Goal: Navigation & Orientation: Find specific page/section

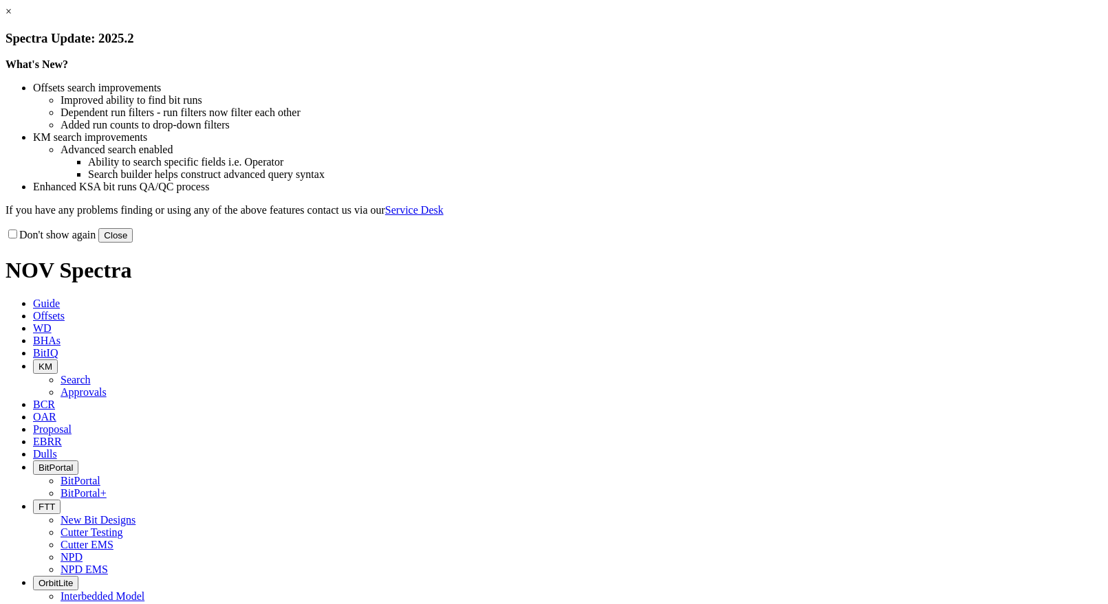
click at [133, 243] on button "Close" at bounding box center [115, 235] width 34 height 14
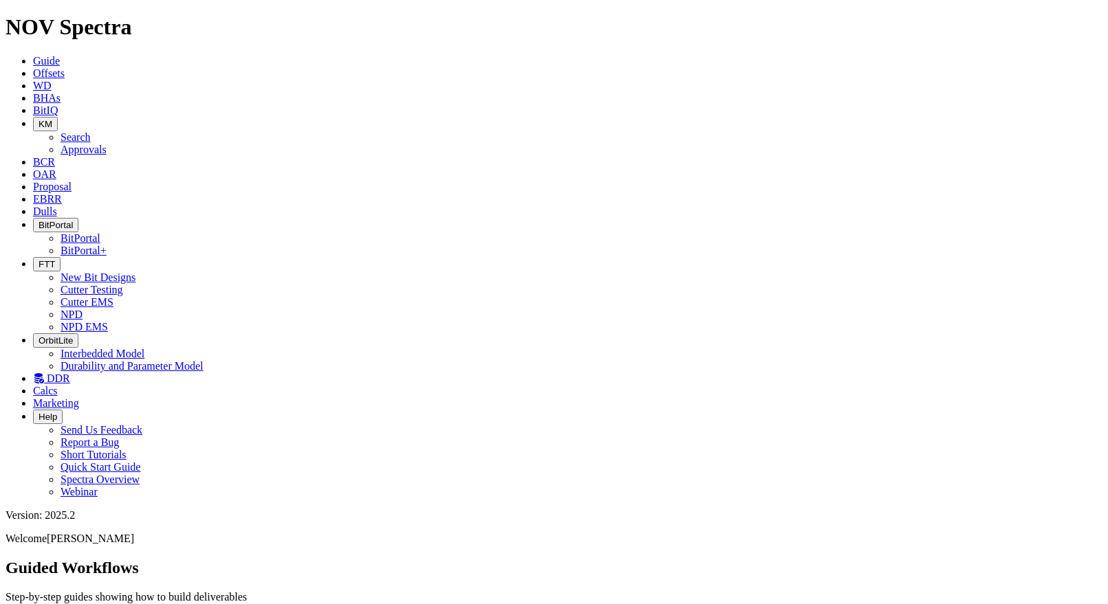
click at [61, 257] on button "FTT" at bounding box center [47, 264] width 28 height 14
click at [108, 321] on link "NPD EMS" at bounding box center [84, 327] width 47 height 12
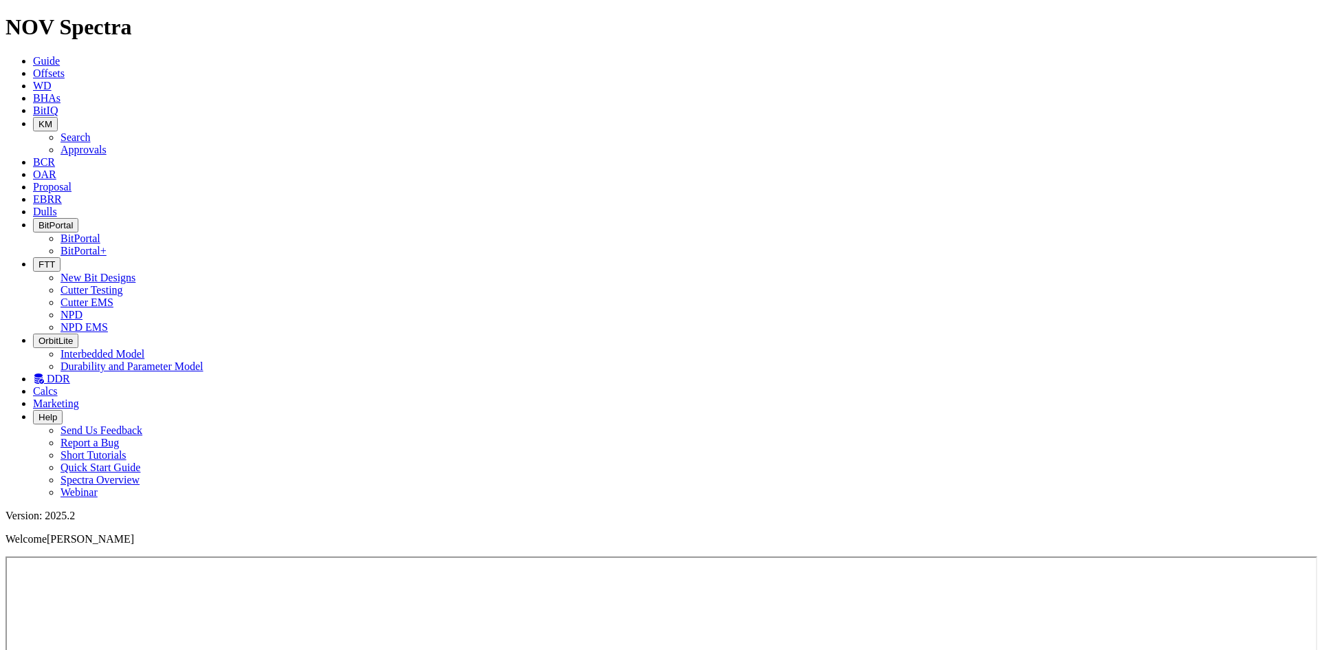
click at [70, 373] on span "DDR" at bounding box center [58, 379] width 23 height 12
click at [61, 257] on button "FTT" at bounding box center [47, 264] width 28 height 14
click at [83, 309] on link "NPD" at bounding box center [72, 315] width 22 height 12
click at [78, 218] on button "BitPortal" at bounding box center [55, 225] width 45 height 14
click at [100, 232] on link "BitPortal" at bounding box center [81, 238] width 40 height 12
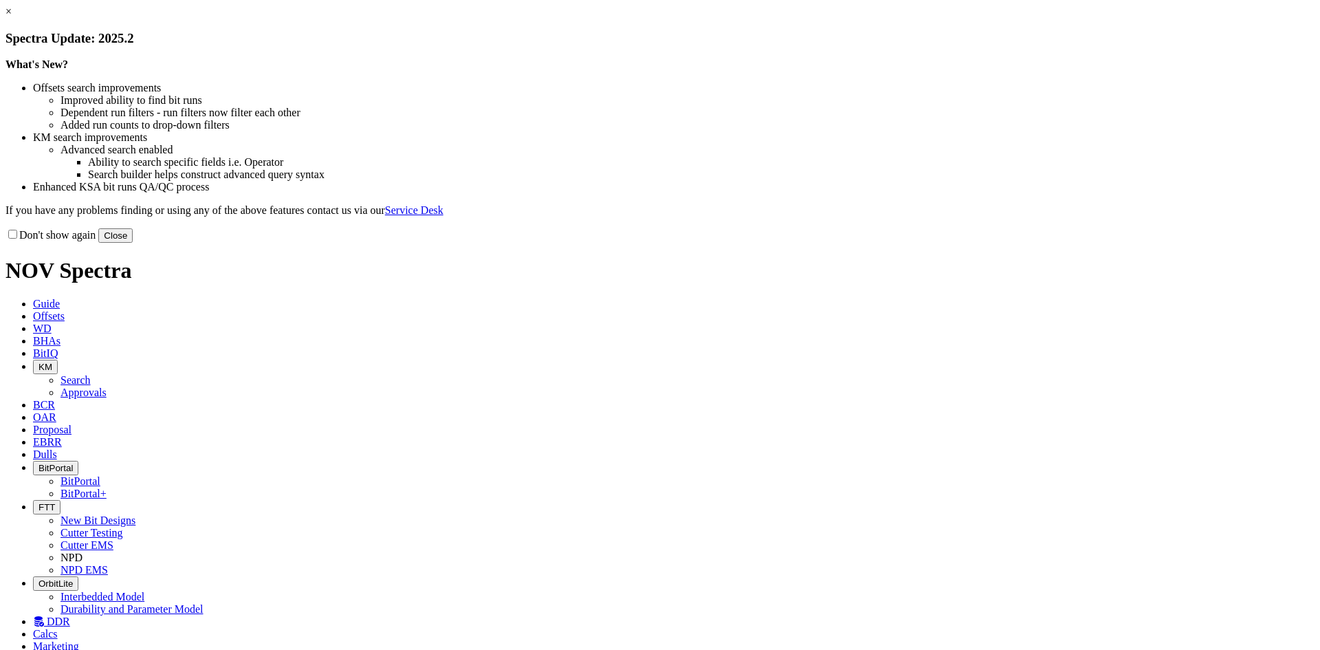
drag, startPoint x: 933, startPoint y: 383, endPoint x: 871, endPoint y: 184, distance: 209.0
click at [133, 243] on button "Close" at bounding box center [115, 235] width 34 height 14
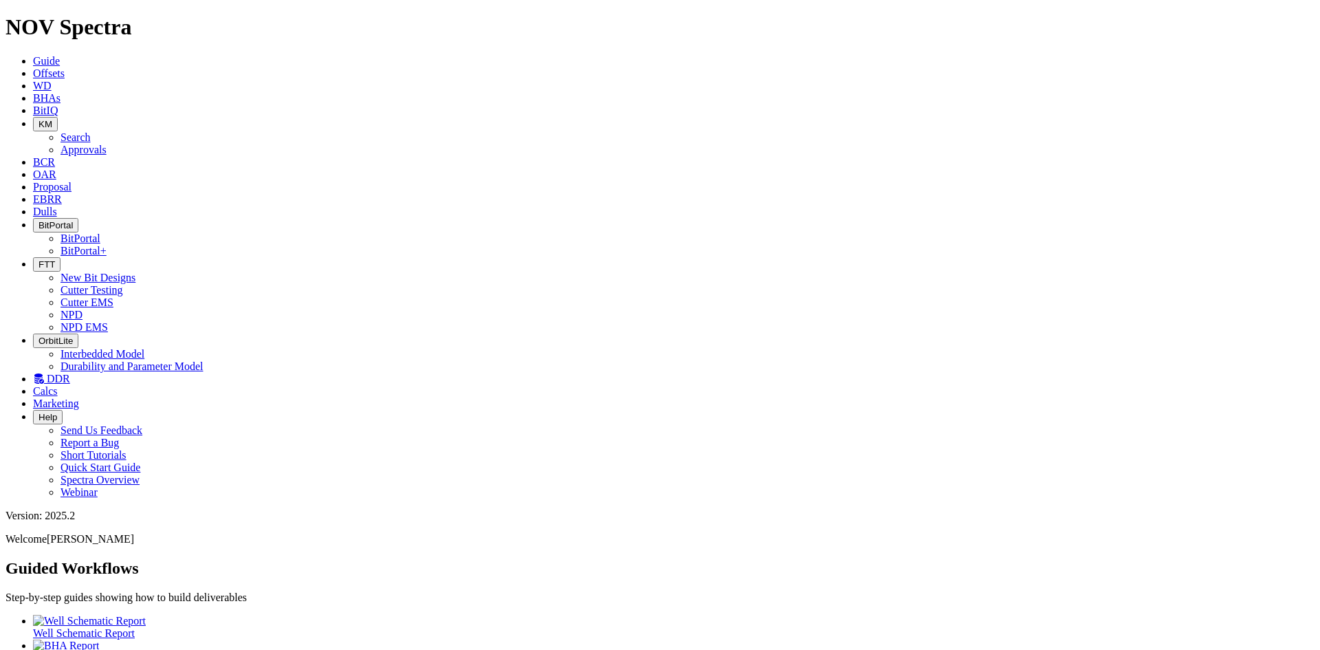
click at [39, 220] on icon "button" at bounding box center [39, 225] width 0 height 10
click at [107, 245] on link "BitPortal+" at bounding box center [84, 251] width 46 height 12
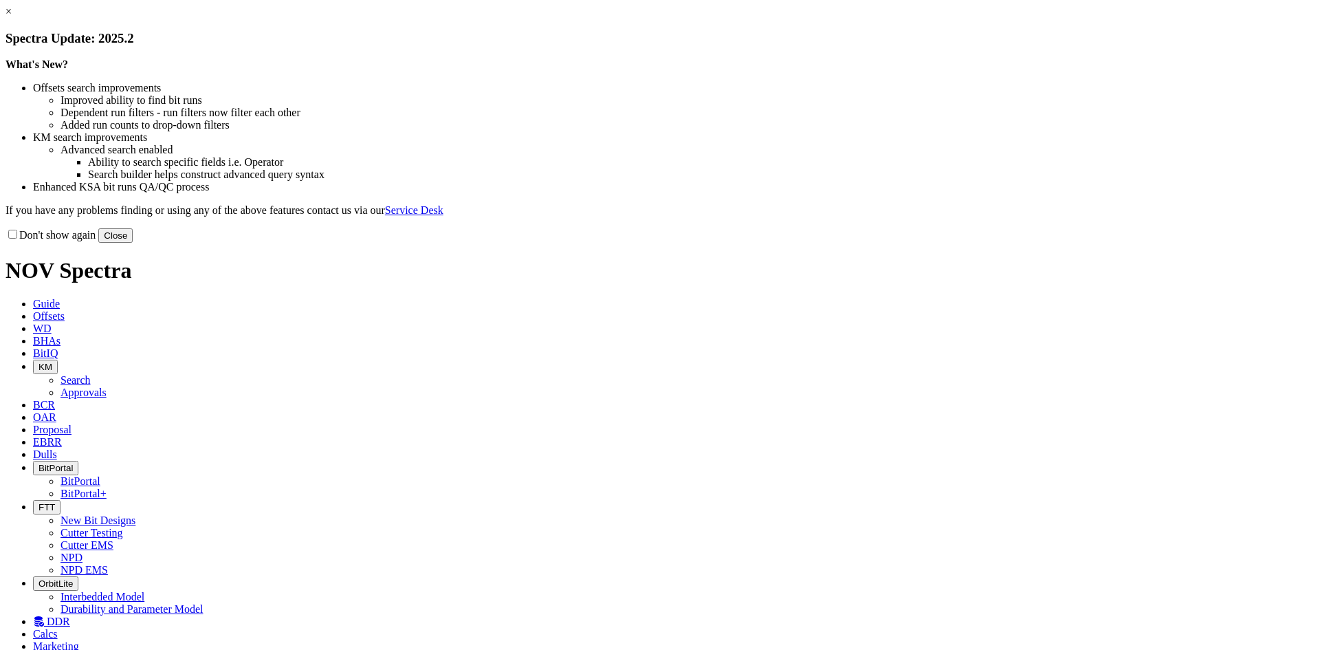
click at [133, 243] on button "Close" at bounding box center [115, 235] width 34 height 14
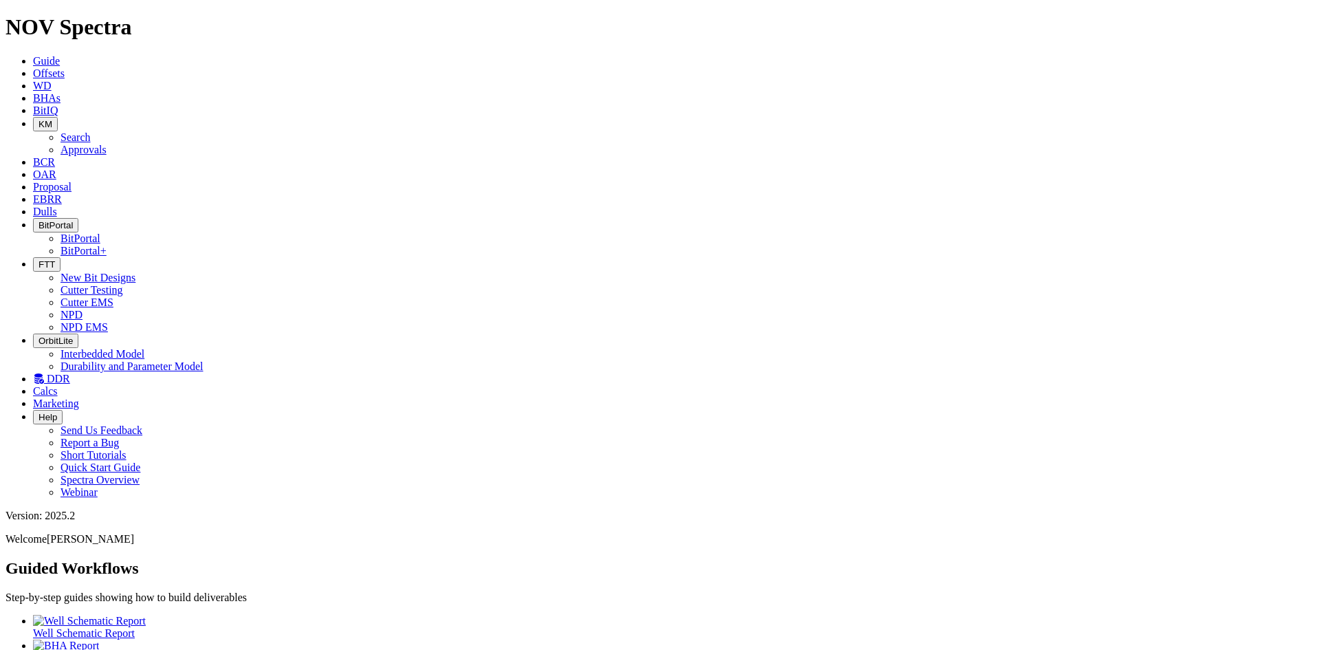
click at [58, 105] on span "BitIQ" at bounding box center [45, 111] width 25 height 12
click at [33, 206] on icon at bounding box center [33, 212] width 0 height 12
click at [62, 193] on link "EBRR" at bounding box center [47, 199] width 29 height 12
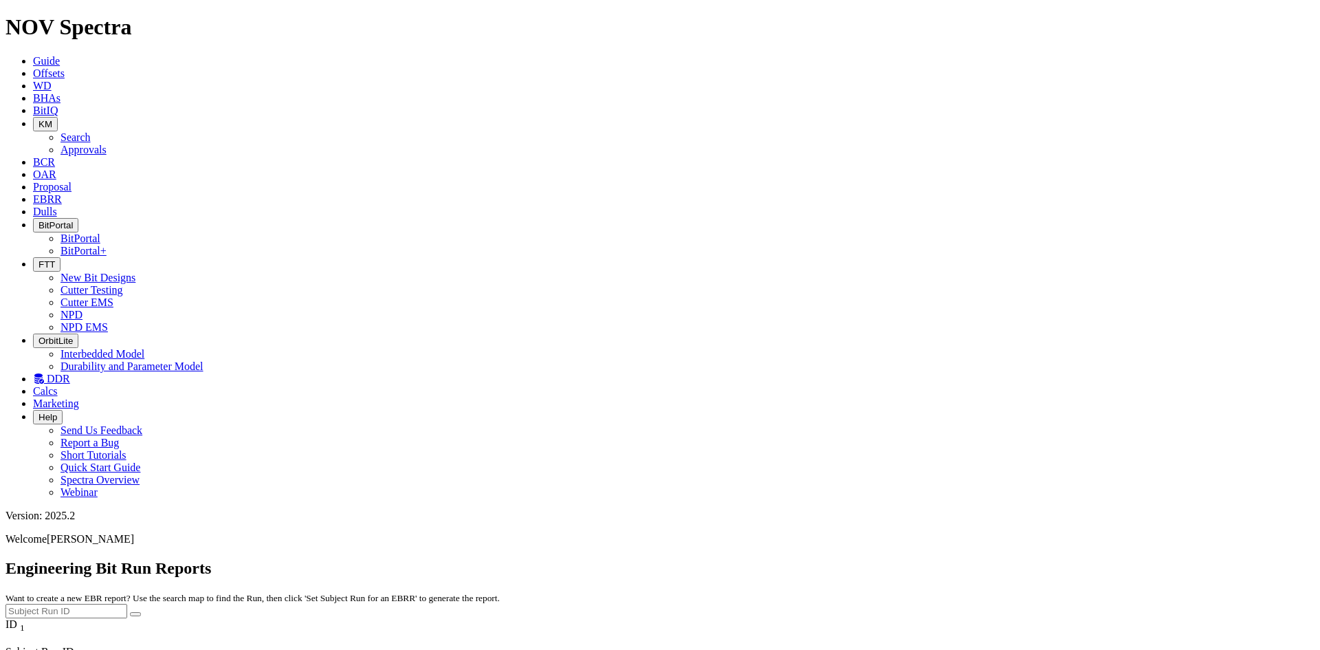
click at [72, 181] on span "Proposal" at bounding box center [52, 187] width 39 height 12
click at [56, 168] on span "OAR" at bounding box center [44, 174] width 23 height 12
click at [52, 119] on span "KM" at bounding box center [46, 124] width 14 height 10
click at [91, 131] on link "Search" at bounding box center [76, 137] width 30 height 12
click at [141, 649] on button "button" at bounding box center [135, 656] width 11 height 4
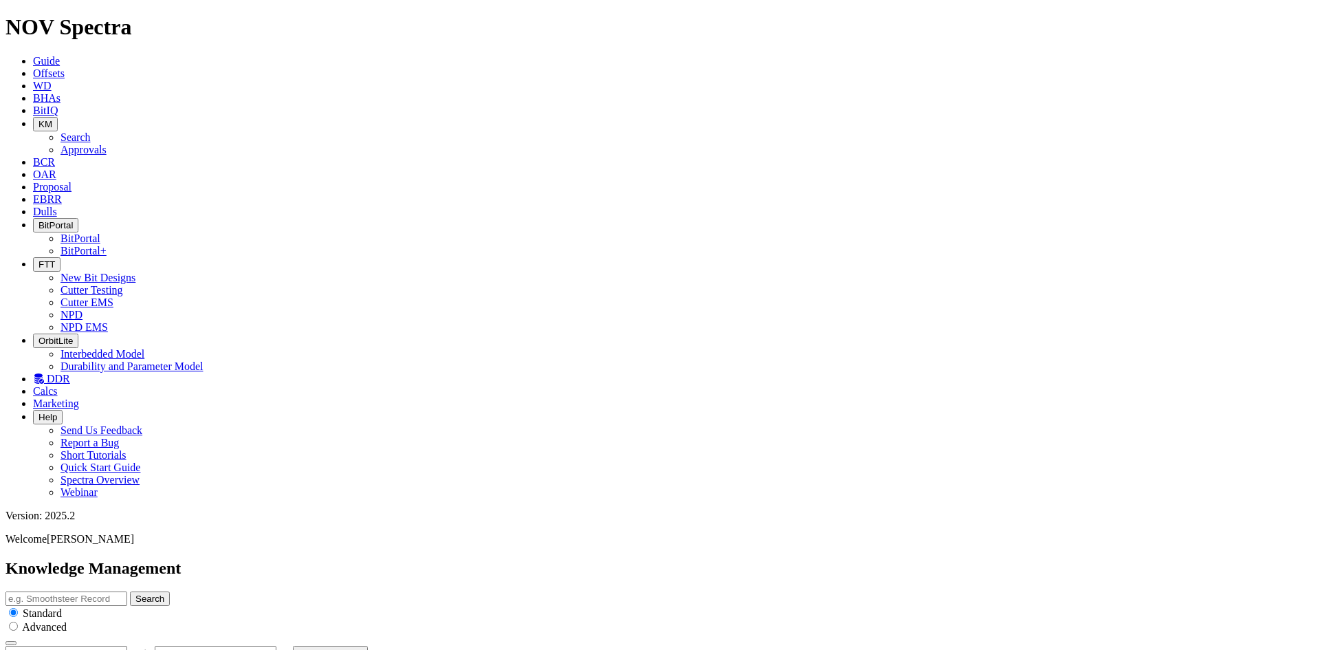
type input "8/10/25"
click at [52, 119] on span "KM" at bounding box center [46, 124] width 14 height 10
click at [107, 144] on link "Approvals" at bounding box center [84, 150] width 46 height 12
